Goal: Transaction & Acquisition: Purchase product/service

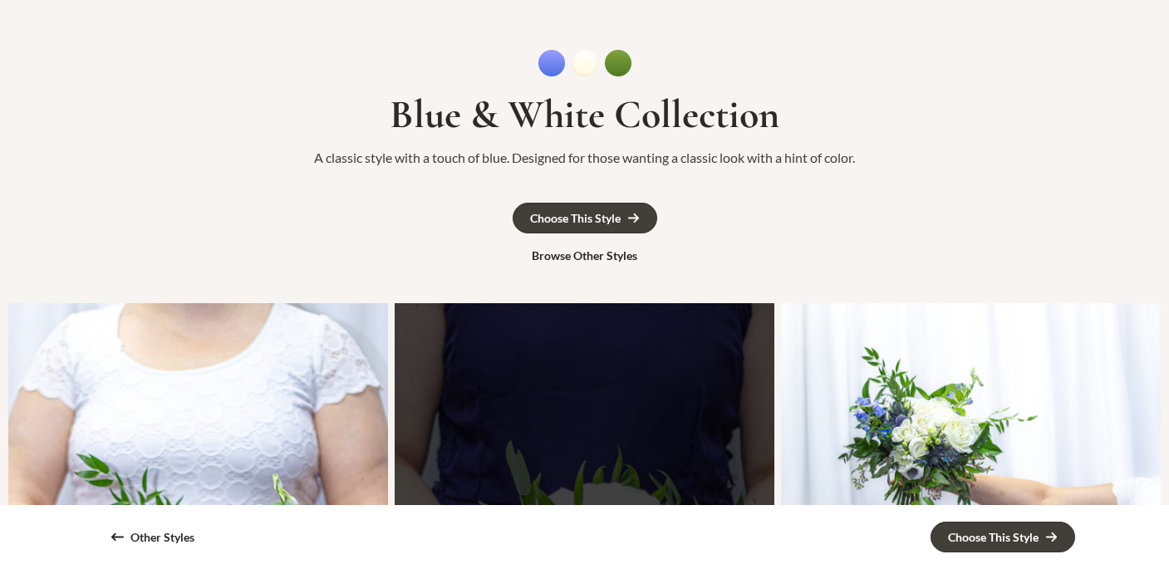
scroll to position [91, 0]
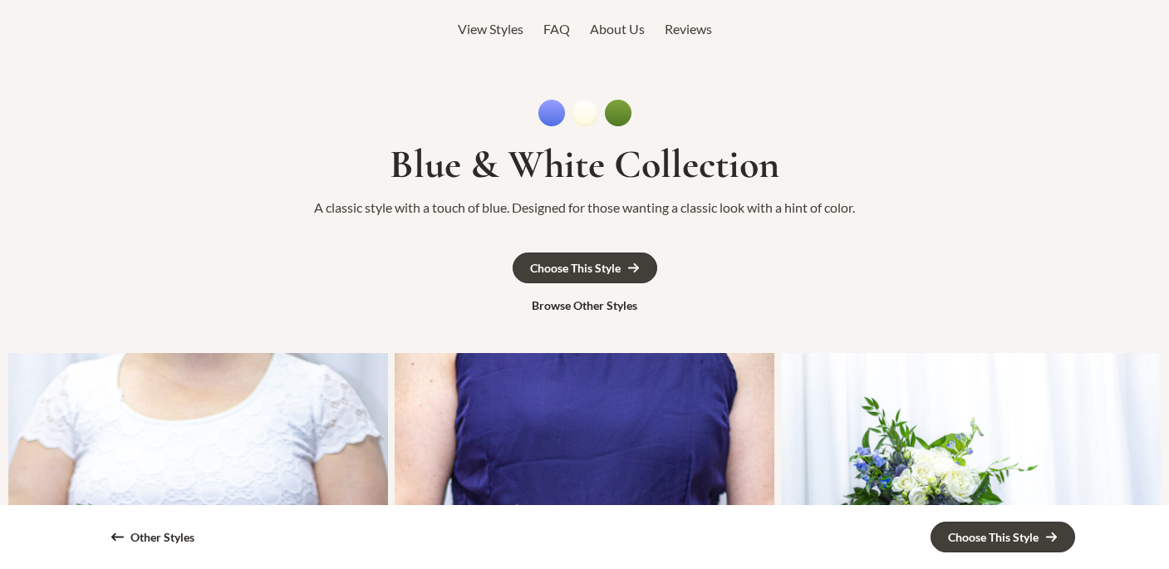
click at [484, 32] on span "View Styles" at bounding box center [491, 29] width 66 height 16
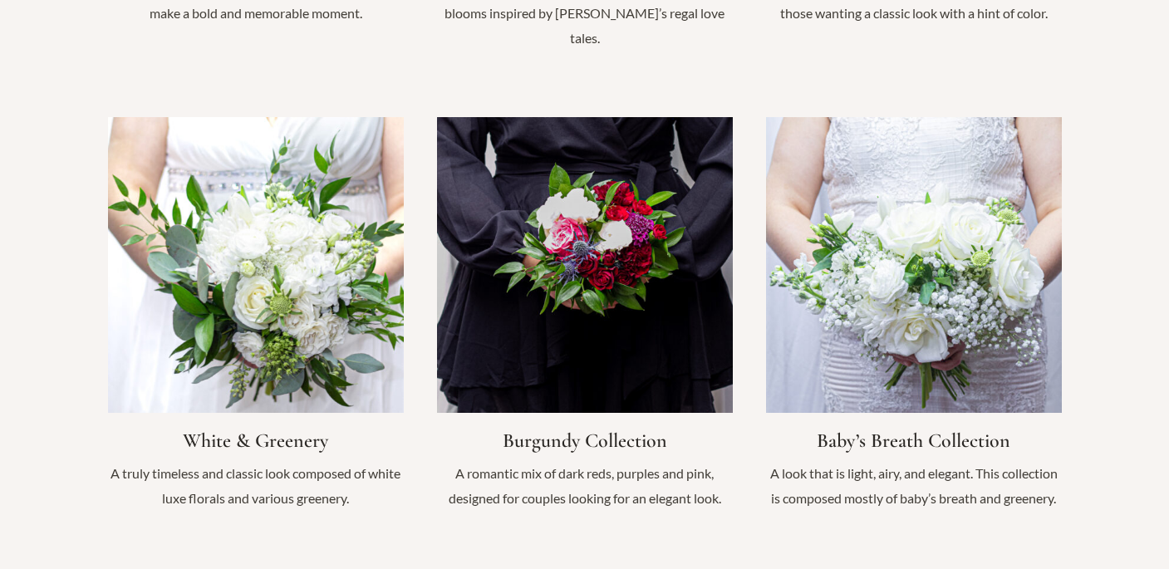
scroll to position [1654, 0]
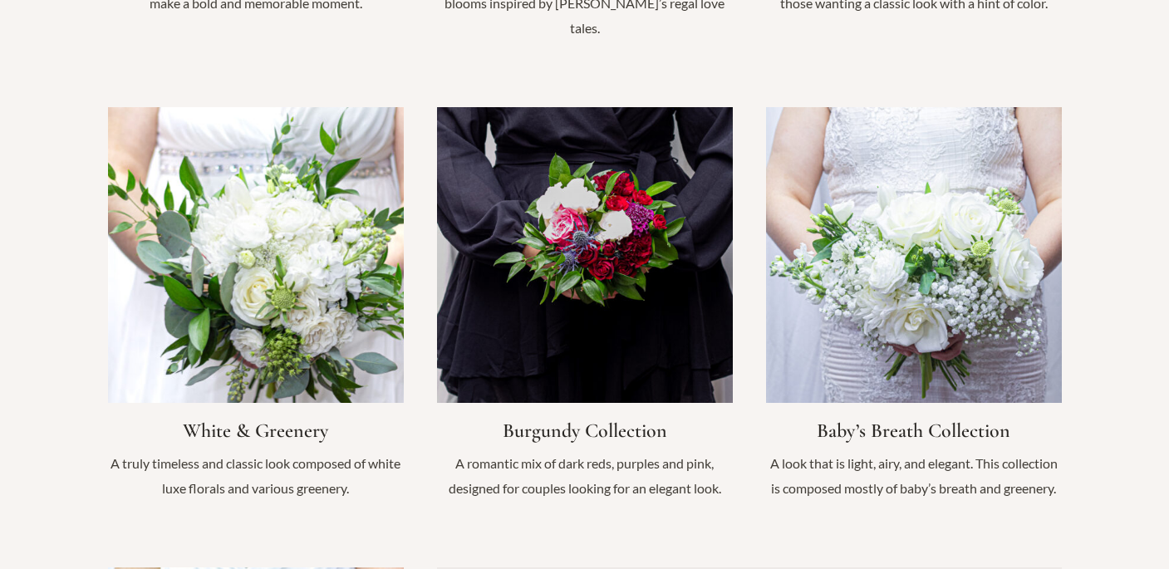
click at [244, 407] on link "Infobox Link" at bounding box center [256, 312] width 296 height 411
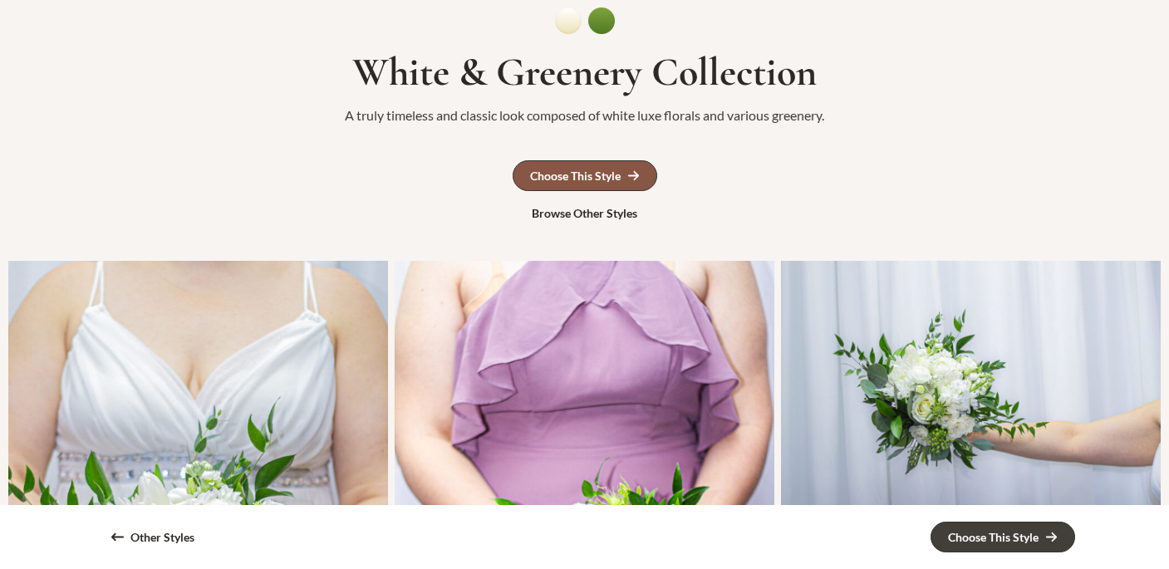
scroll to position [108, 0]
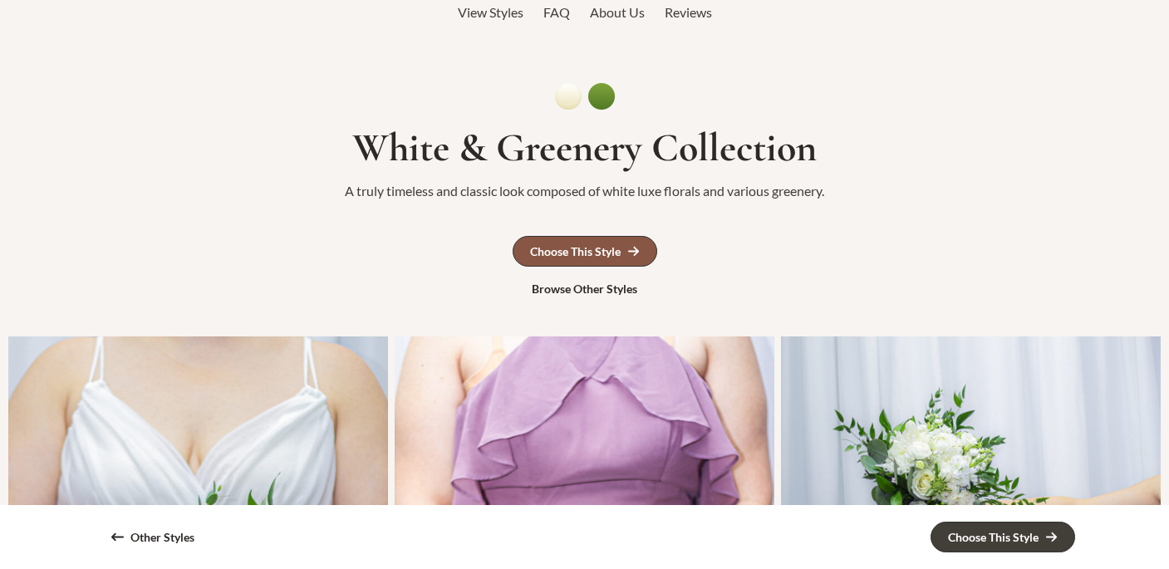
click at [578, 248] on div "Choose This Style" at bounding box center [575, 252] width 91 height 12
